Goal: Check status: Verify the current state of an ongoing process or item

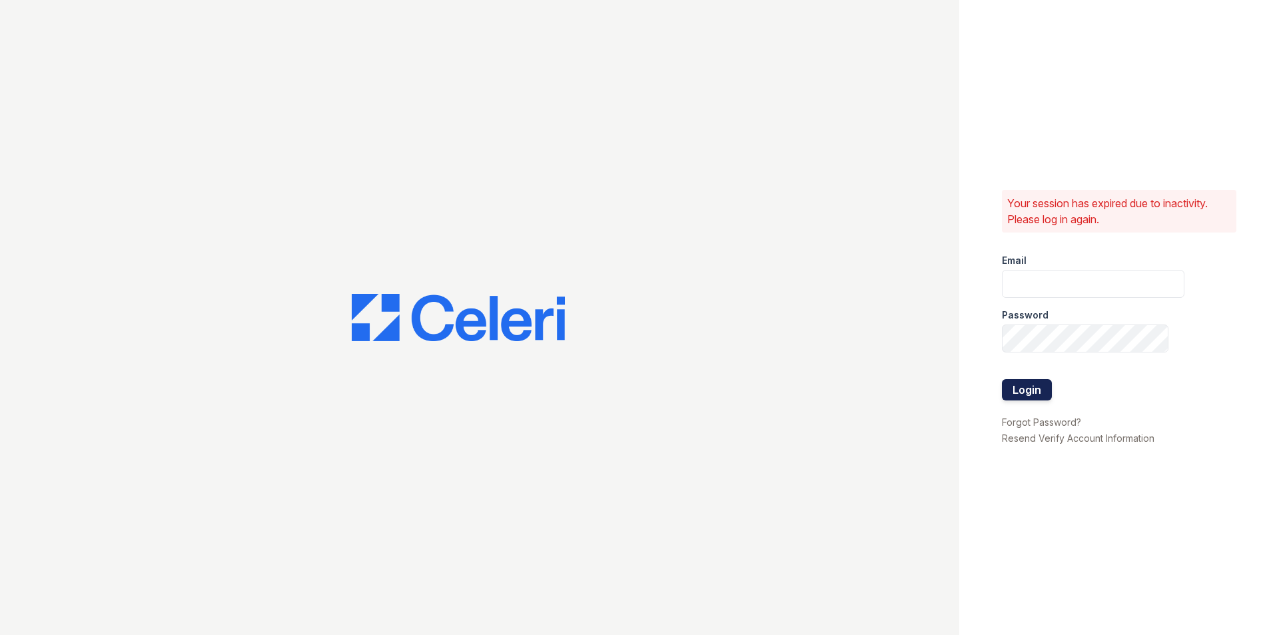
type input "kimberly.am@cafmanagement.com"
click at [1032, 388] on button "Login" at bounding box center [1027, 389] width 50 height 21
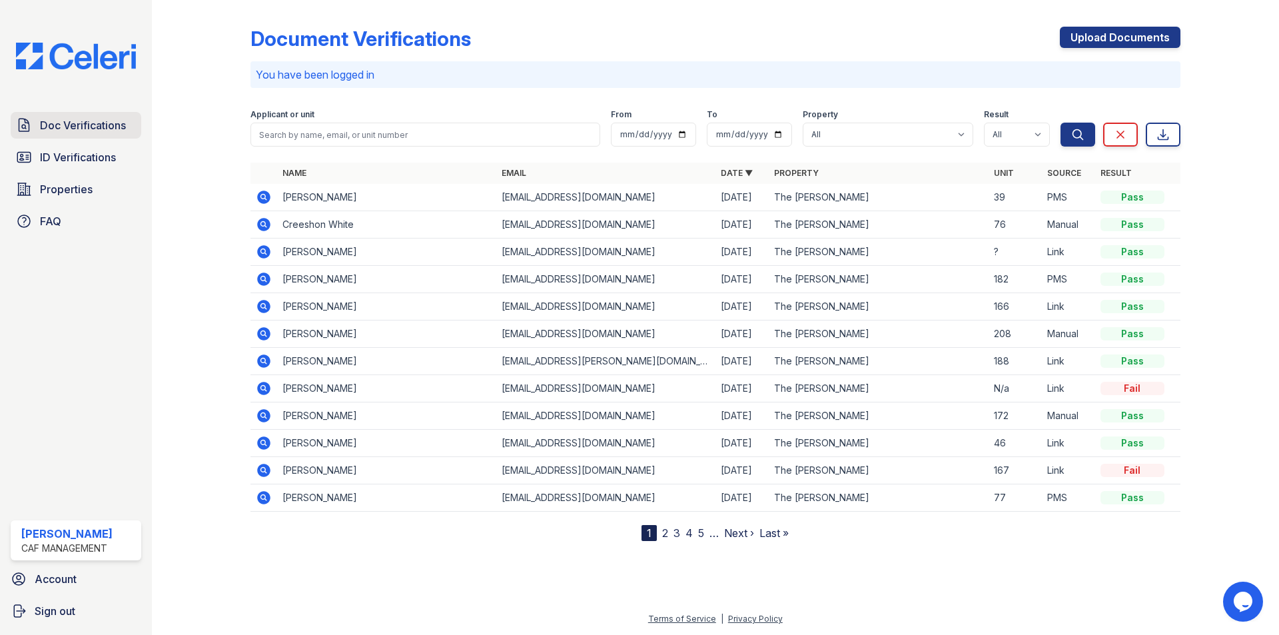
click at [90, 133] on span "Doc Verifications" at bounding box center [83, 125] width 86 height 16
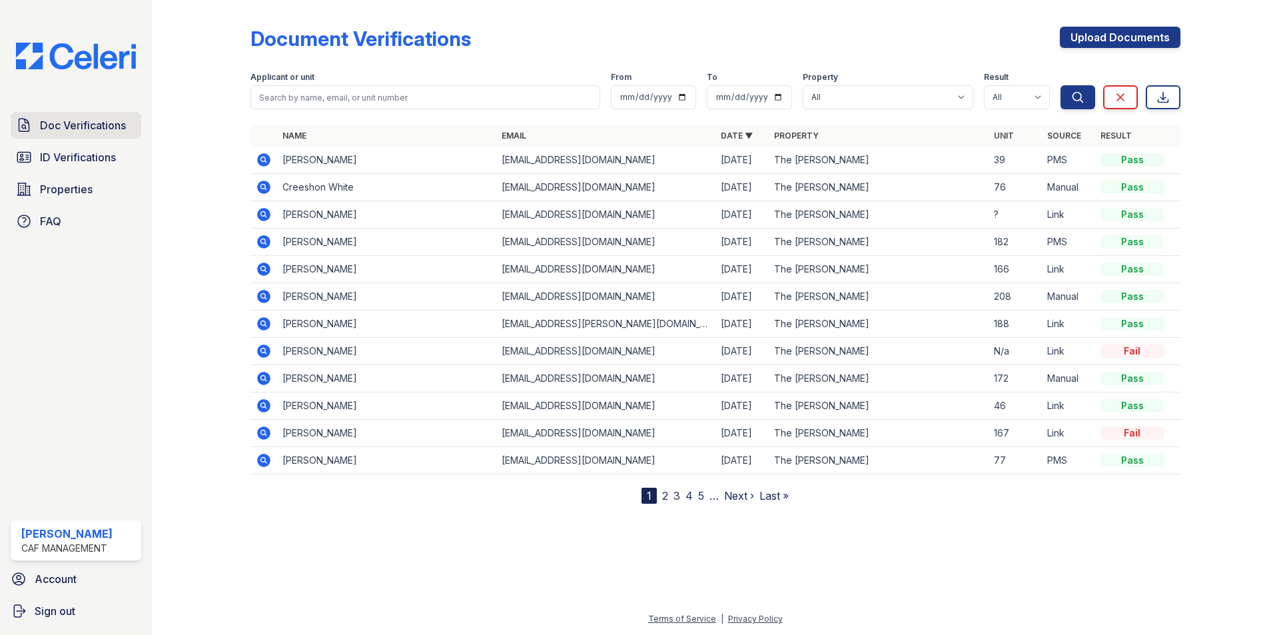
click at [69, 122] on span "Doc Verifications" at bounding box center [83, 125] width 86 height 16
click at [87, 165] on span "ID Verifications" at bounding box center [78, 157] width 76 height 16
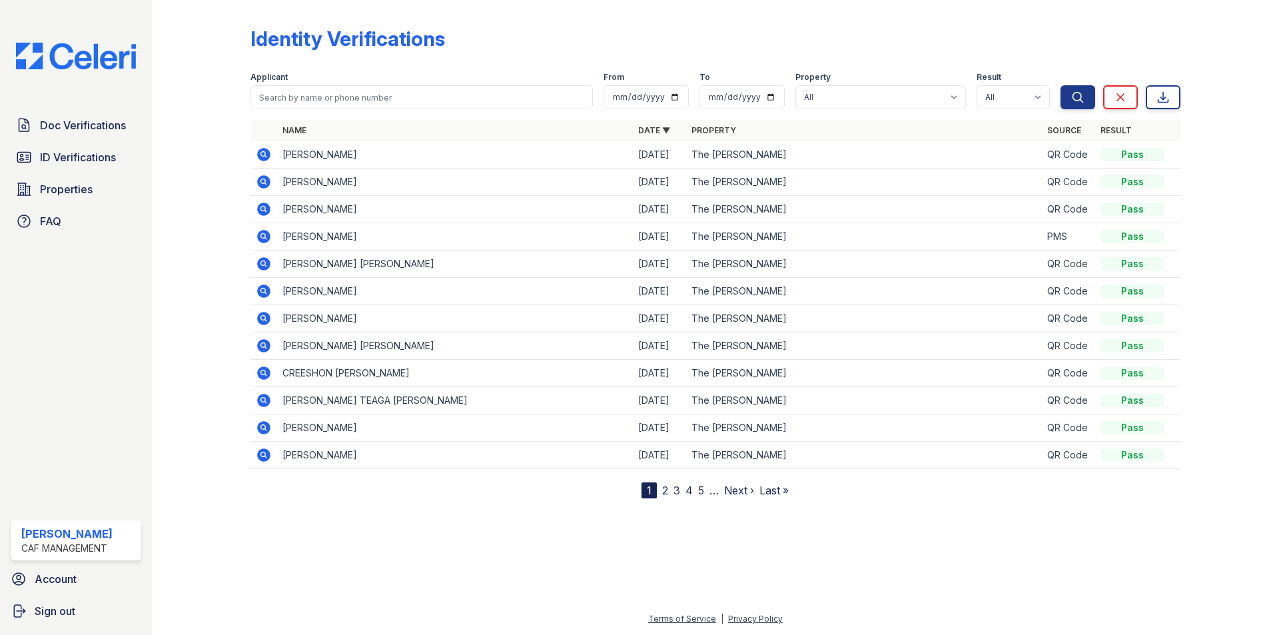
click at [270, 211] on icon at bounding box center [263, 209] width 13 height 13
